Goal: Task Accomplishment & Management: Manage account settings

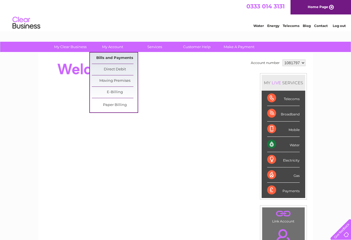
click at [111, 60] on link "Bills and Payments" at bounding box center [115, 57] width 46 height 11
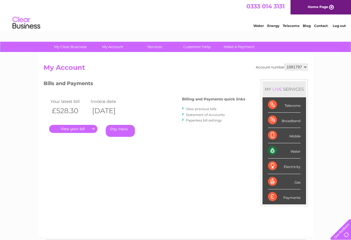
click at [215, 113] on link "Statement of Accounts" at bounding box center [205, 114] width 39 height 4
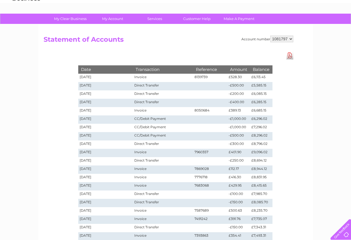
scroll to position [28, 0]
